Goal: Navigation & Orientation: Find specific page/section

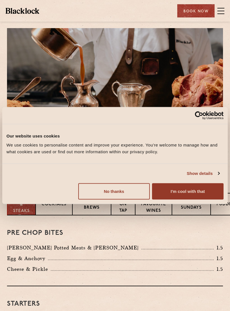
click at [186, 191] on button "I'm cool with that" at bounding box center [188, 191] width 72 height 16
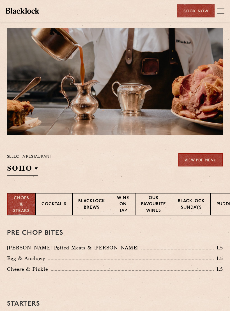
click at [0, 0] on p "Covent Garden" at bounding box center [0, 0] width 0 height 0
click at [133, 168] on div "Select a restaurant [GEOGRAPHIC_DATA] [GEOGRAPHIC_DATA] [GEOGRAPHIC_DATA] [GEOG…" at bounding box center [115, 164] width 216 height 23
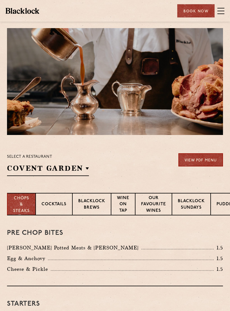
click at [60, 207] on p "Cocktails" at bounding box center [54, 204] width 25 height 7
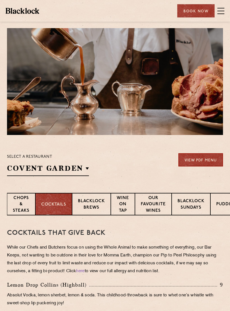
click at [218, 12] on span at bounding box center [221, 11] width 7 height 8
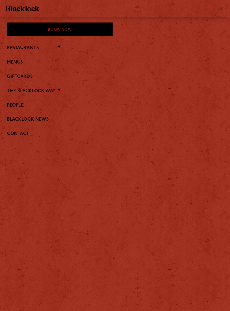
click at [22, 104] on link "People" at bounding box center [115, 105] width 216 height 5
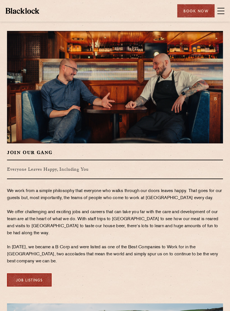
click at [223, 11] on span at bounding box center [221, 11] width 7 height 1
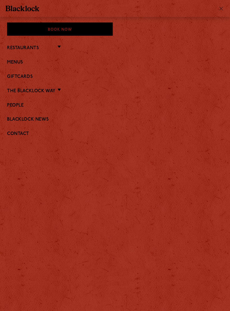
click at [56, 89] on link "The Blacklock Way" at bounding box center [31, 90] width 49 height 5
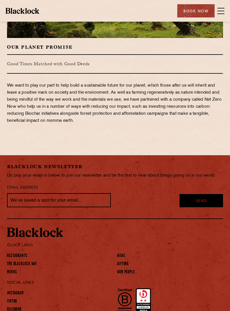
scroll to position [847, 0]
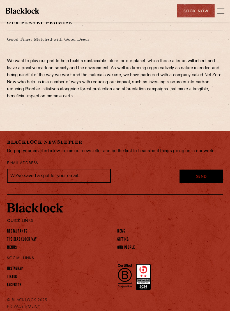
click at [15, 245] on link "Menus" at bounding box center [12, 248] width 10 height 6
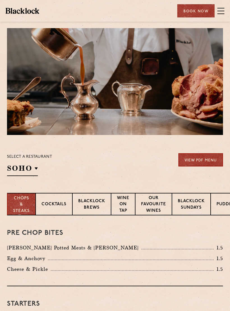
click at [0, 0] on p "Covent Garden" at bounding box center [0, 0] width 0 height 0
click at [124, 164] on div "Select a restaurant [GEOGRAPHIC_DATA] [GEOGRAPHIC_DATA] [GEOGRAPHIC_DATA] [GEOG…" at bounding box center [115, 164] width 216 height 23
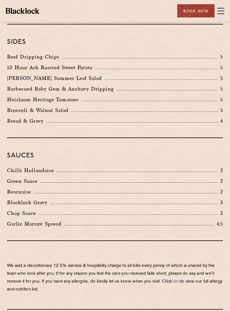
scroll to position [1000, 0]
